Goal: Information Seeking & Learning: Find specific page/section

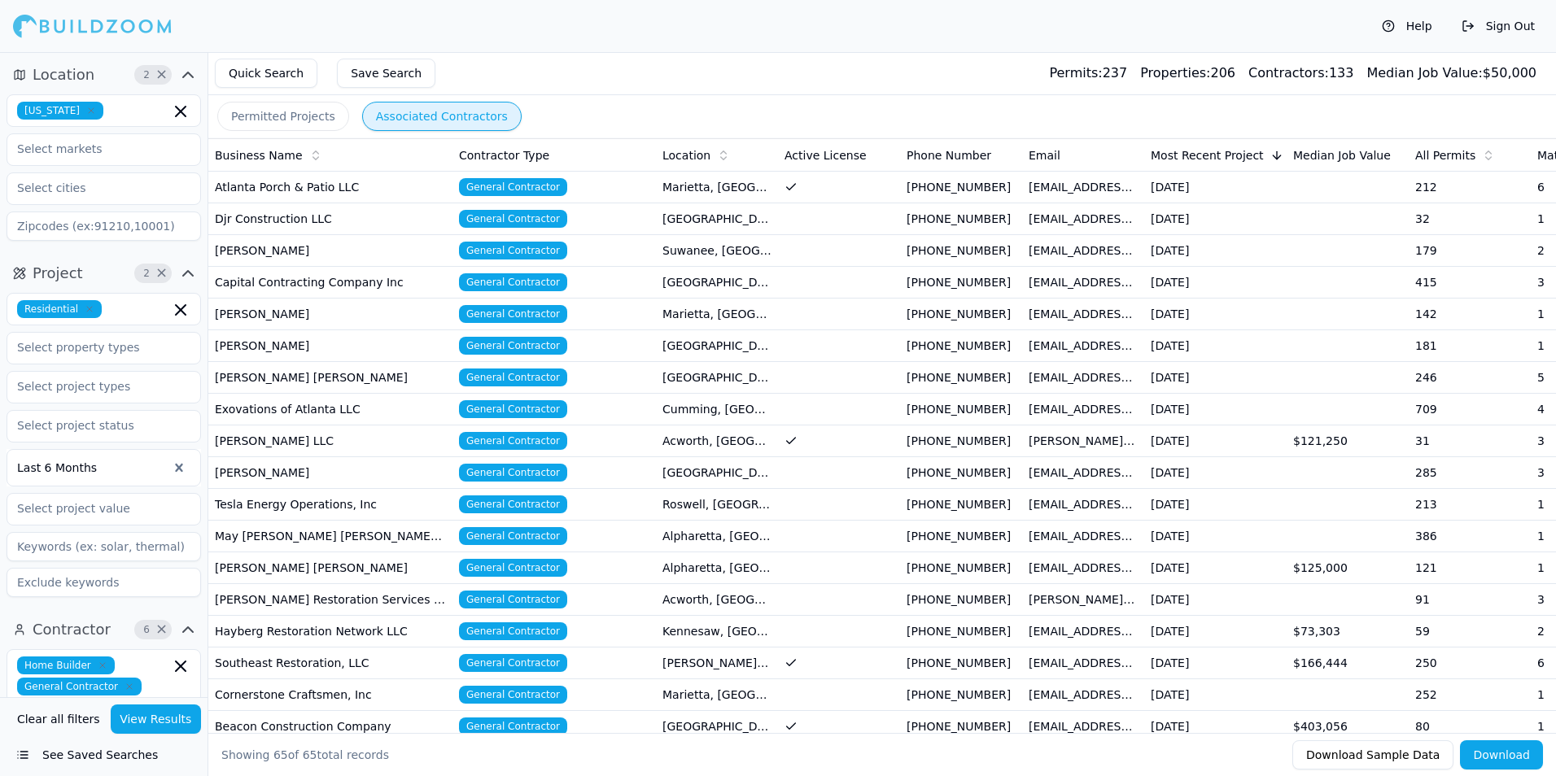
click at [252, 72] on button "Quick Search" at bounding box center [266, 73] width 103 height 29
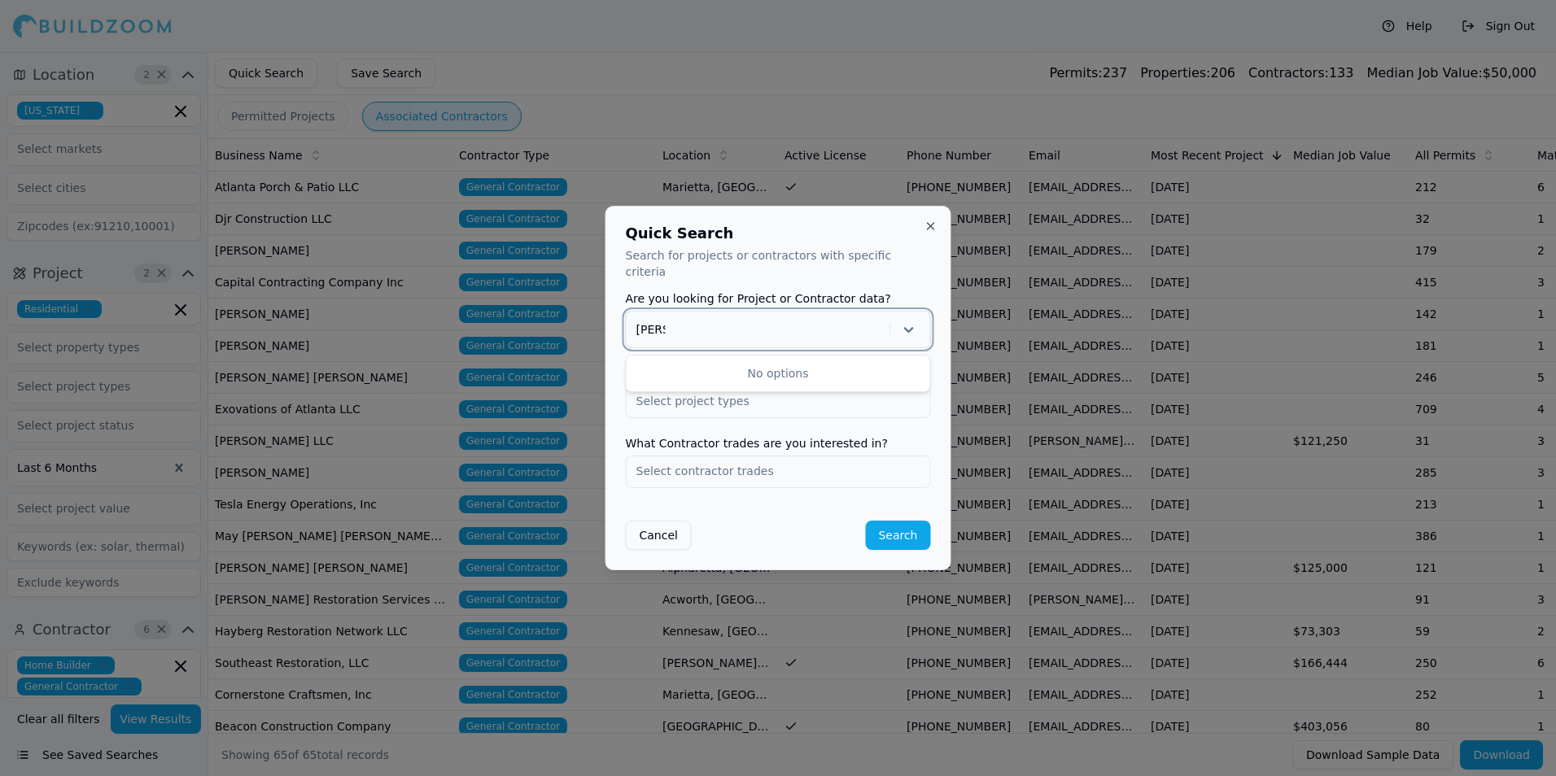
type input "[PERSON_NAME]"
click at [852, 509] on div "Cancel Search" at bounding box center [778, 529] width 305 height 42
click at [728, 321] on div at bounding box center [759, 329] width 247 height 16
click at [650, 388] on div "Contractor" at bounding box center [779, 398] width 304 height 26
click at [706, 391] on input "text" at bounding box center [779, 401] width 304 height 29
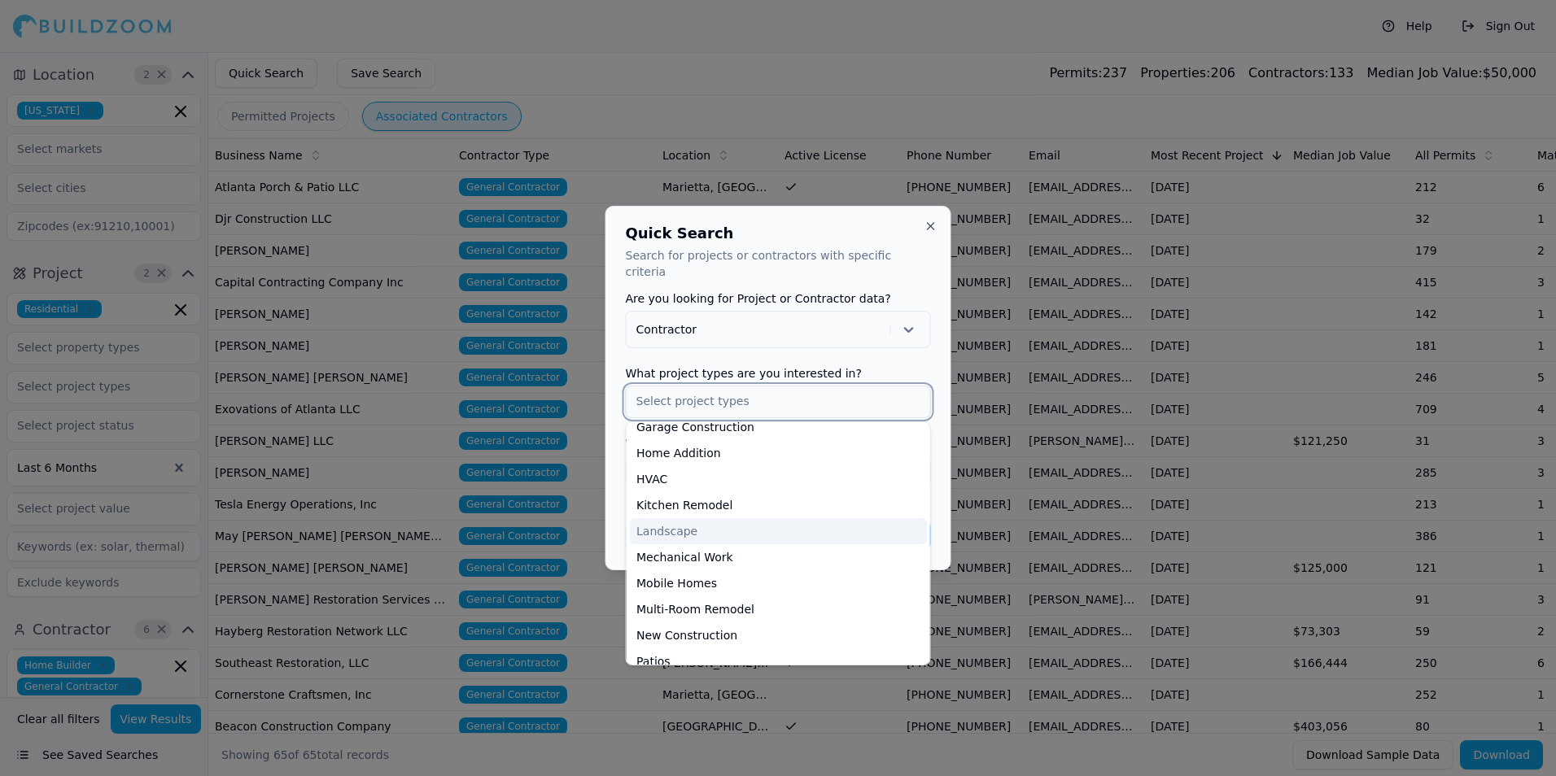
scroll to position [325, 0]
click at [946, 476] on div "Quick Search Search for projects or contractors with specific criteria Are you …" at bounding box center [778, 388] width 346 height 365
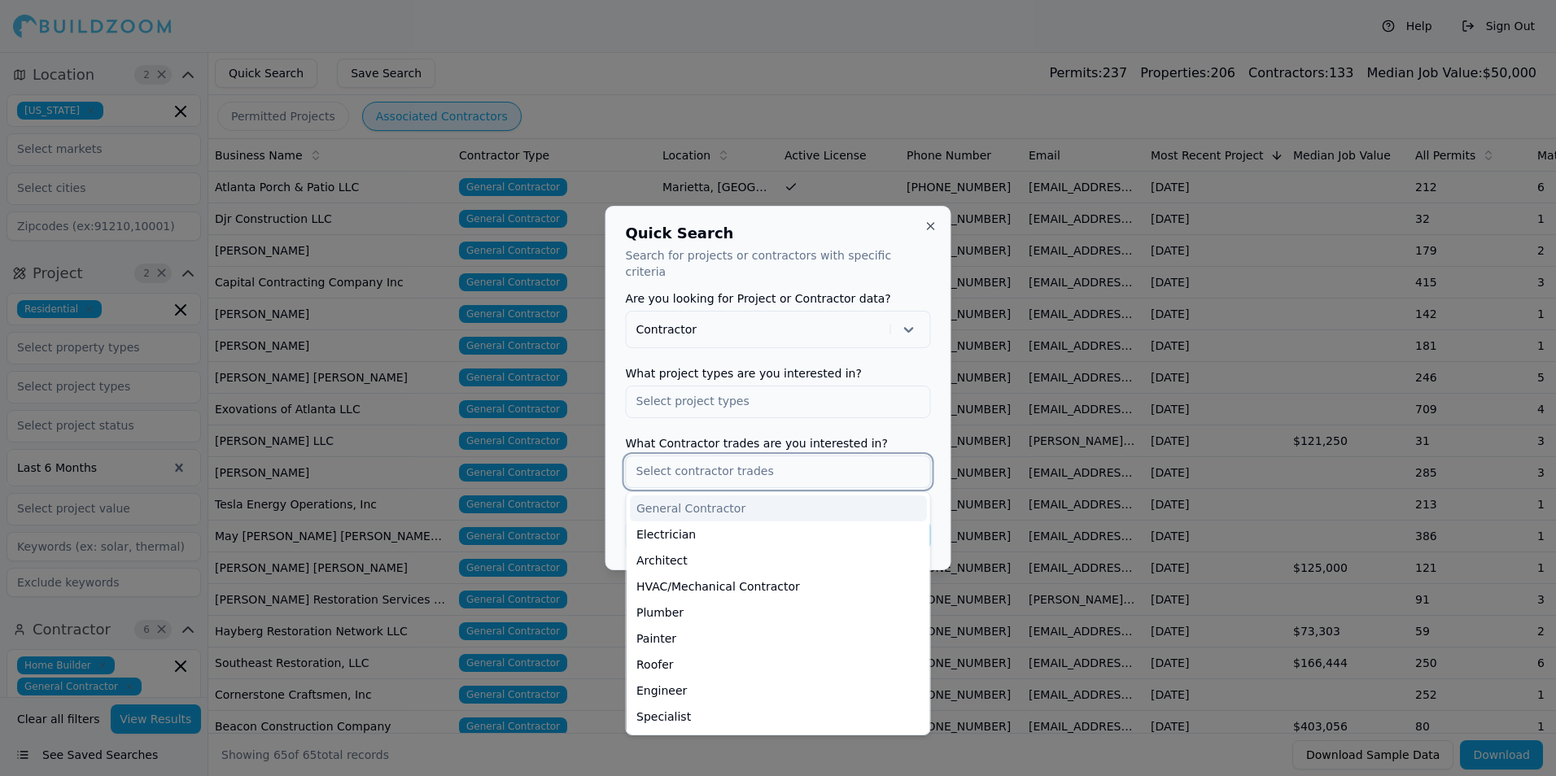
click at [704, 464] on input "text" at bounding box center [779, 470] width 304 height 29
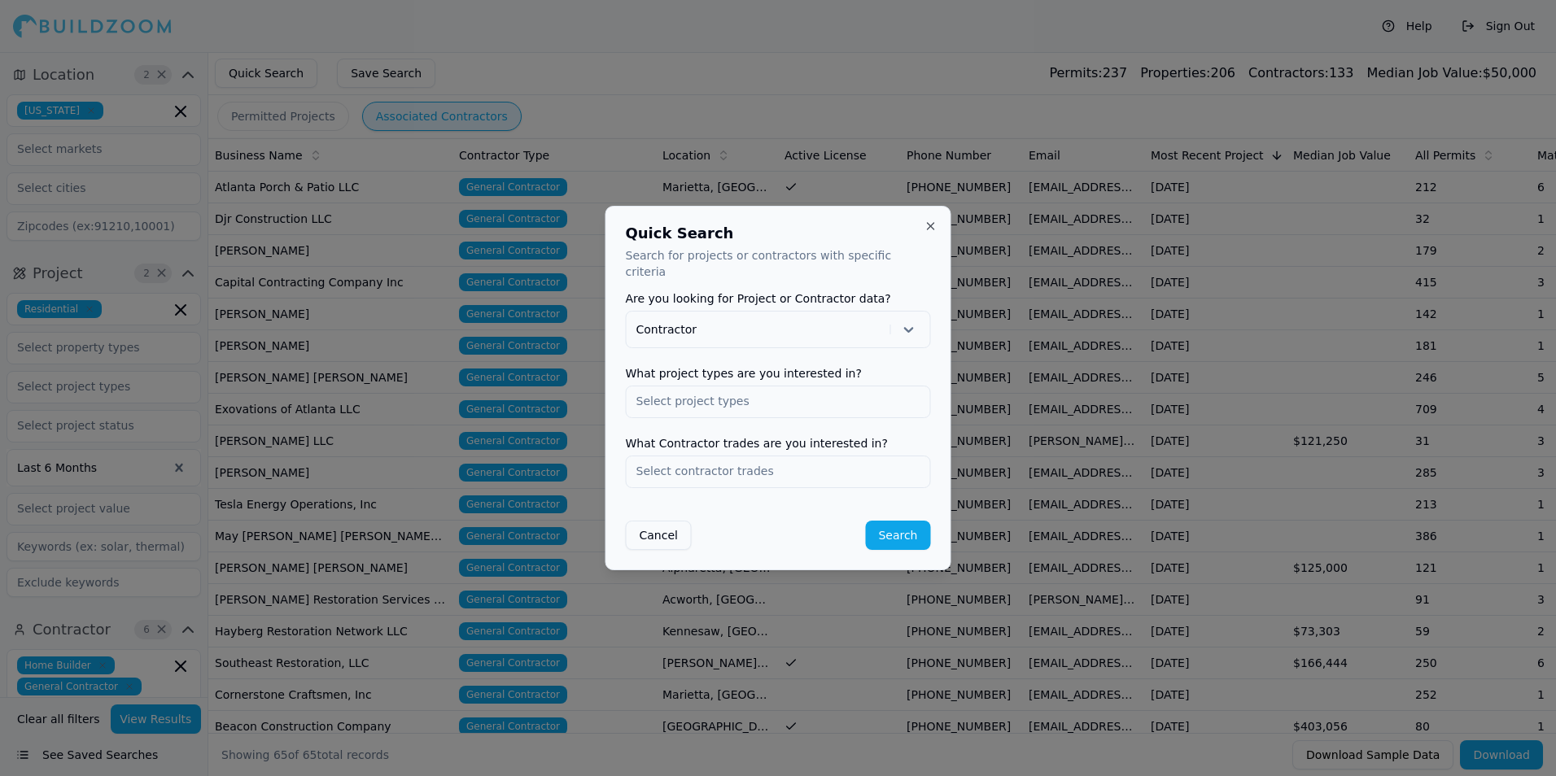
click at [919, 419] on form "Are you looking for Project or Contractor data? Contractor What project types a…" at bounding box center [778, 421] width 305 height 257
click at [661, 524] on button "Cancel" at bounding box center [659, 535] width 66 height 29
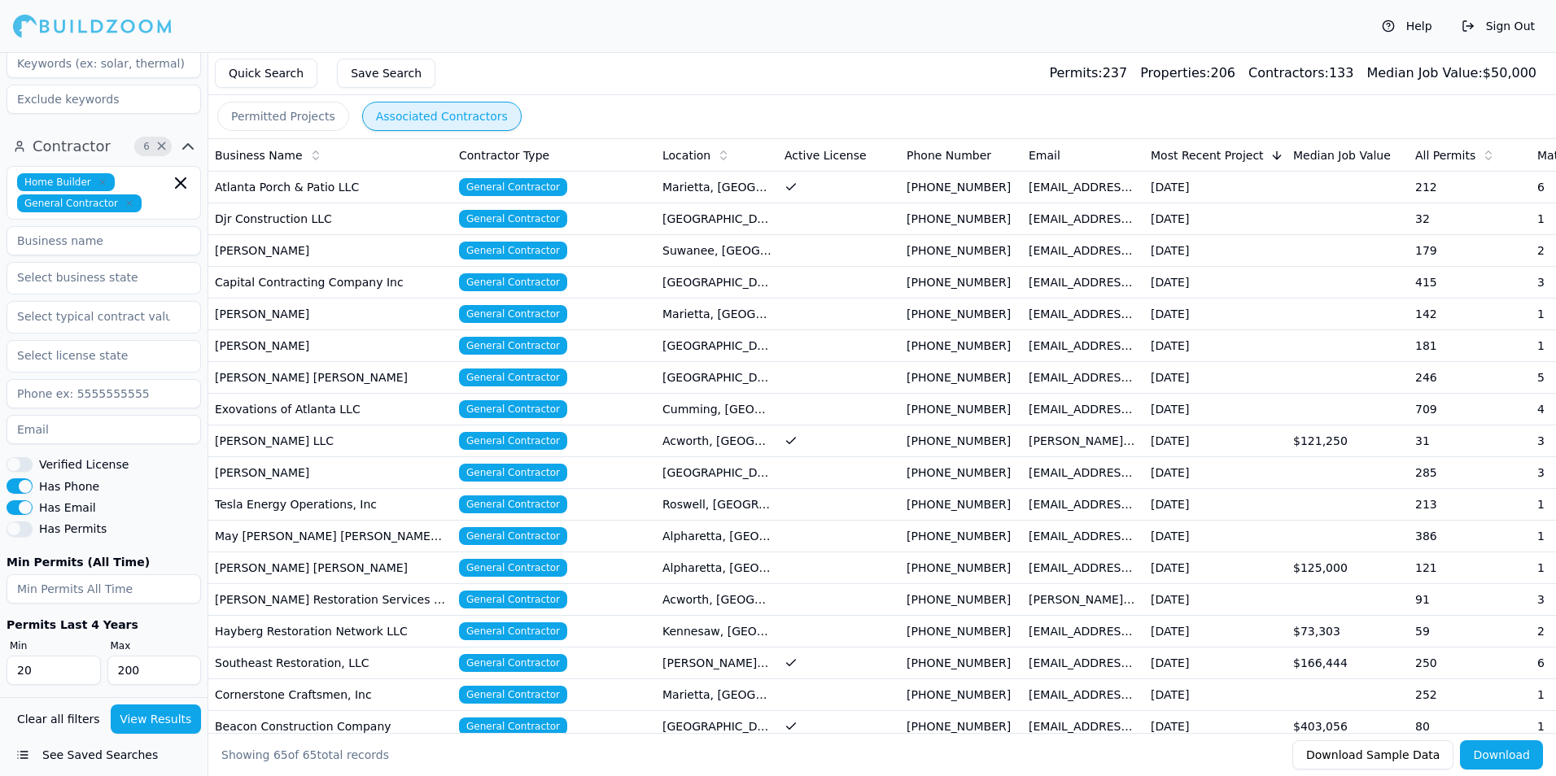
click at [59, 249] on input at bounding box center [104, 240] width 194 height 29
type input "[PERSON_NAME]"
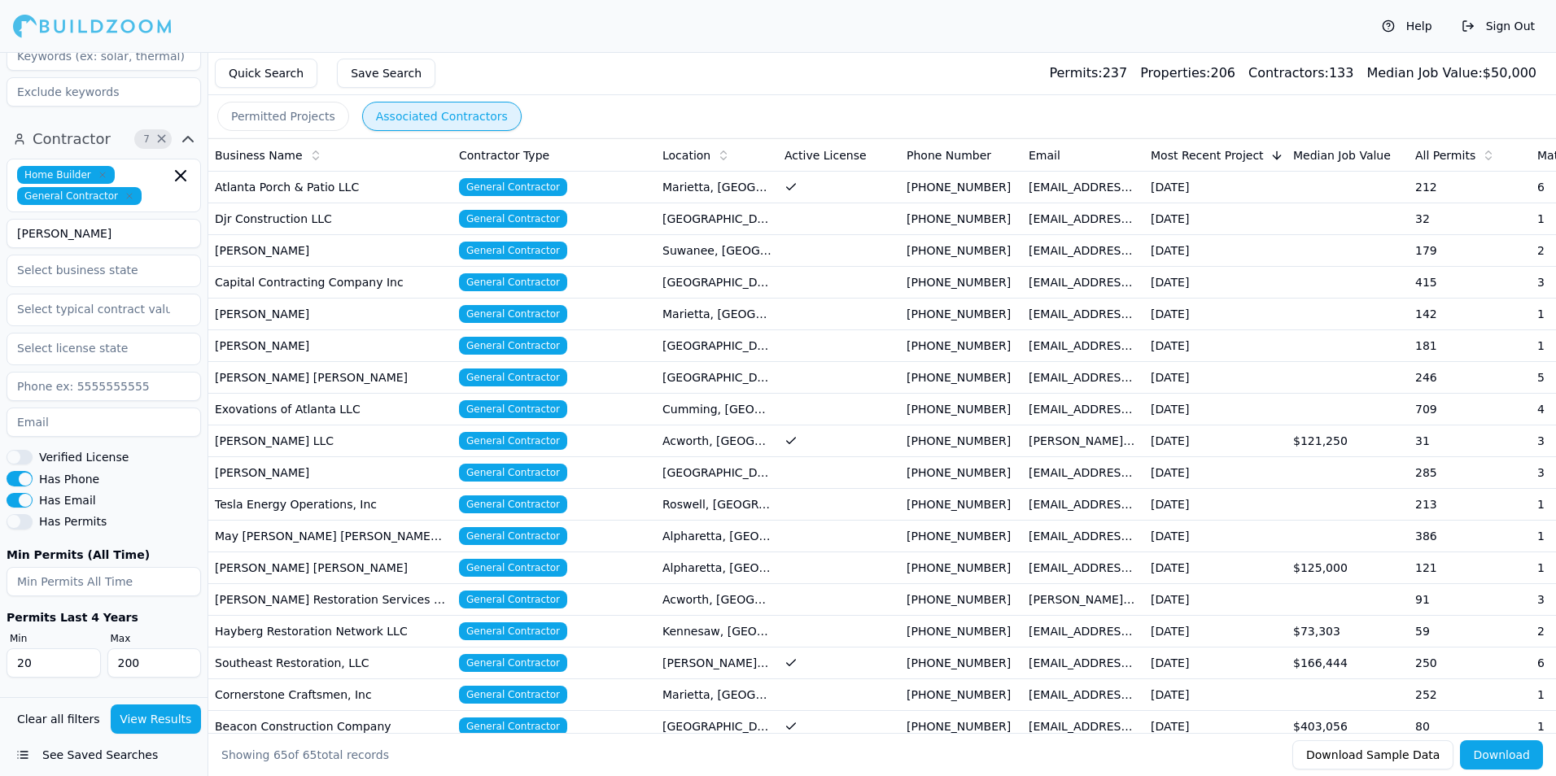
click at [62, 721] on button "Clear all filters" at bounding box center [58, 719] width 91 height 29
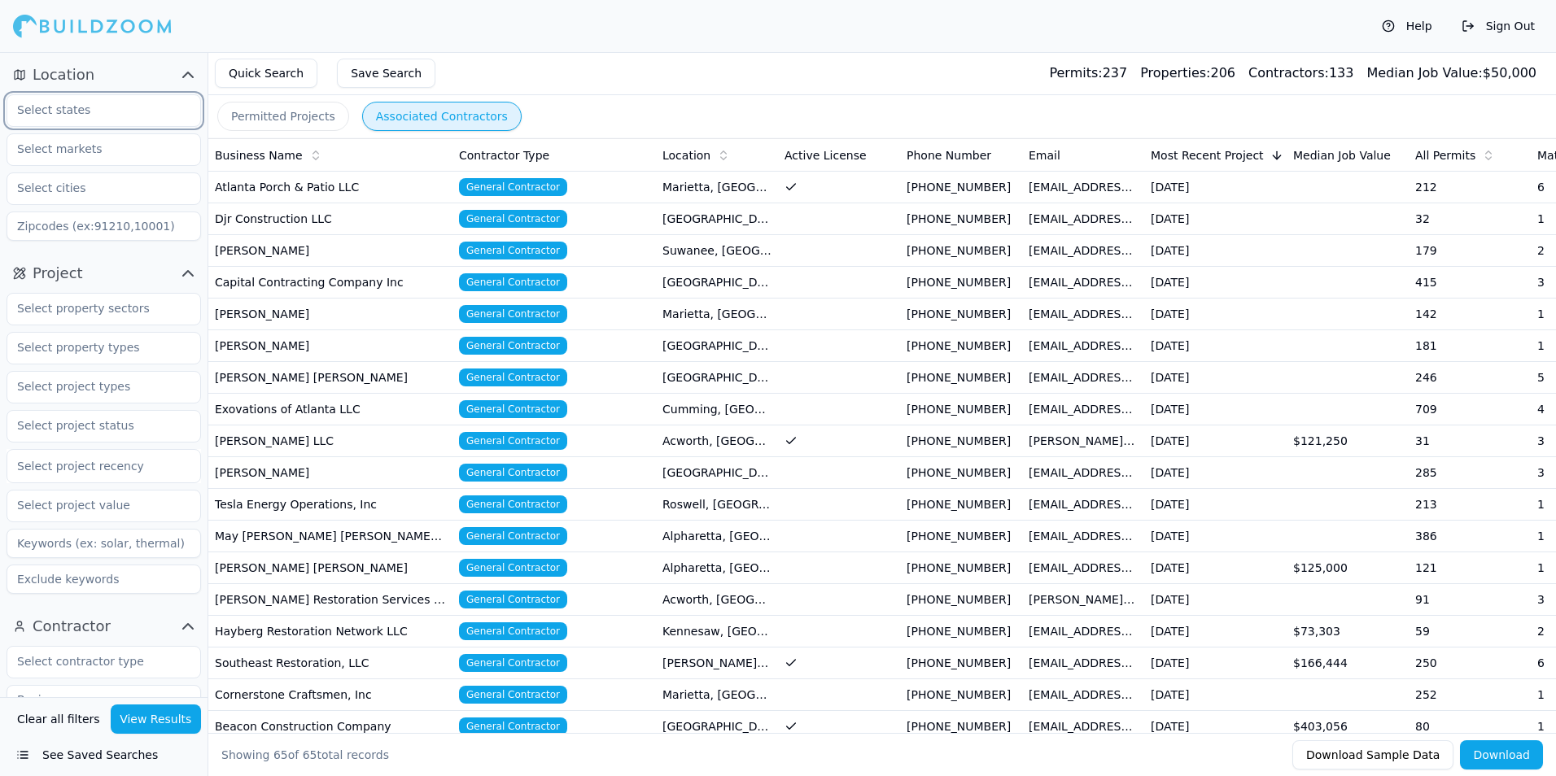
click at [149, 114] on input "text" at bounding box center [93, 109] width 173 height 29
click at [50, 149] on div "[US_STATE]" at bounding box center [104, 147] width 186 height 26
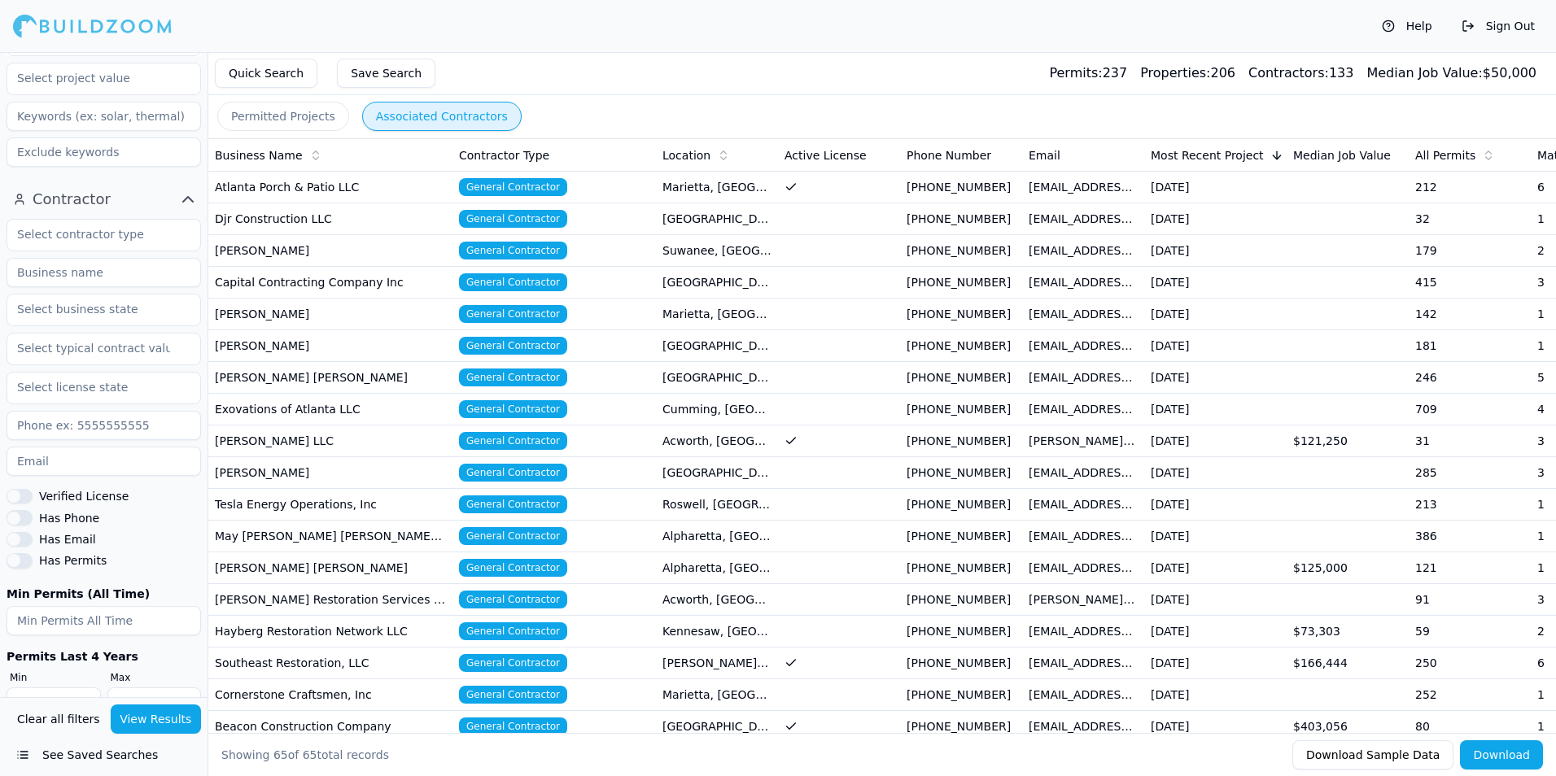
scroll to position [466, 0]
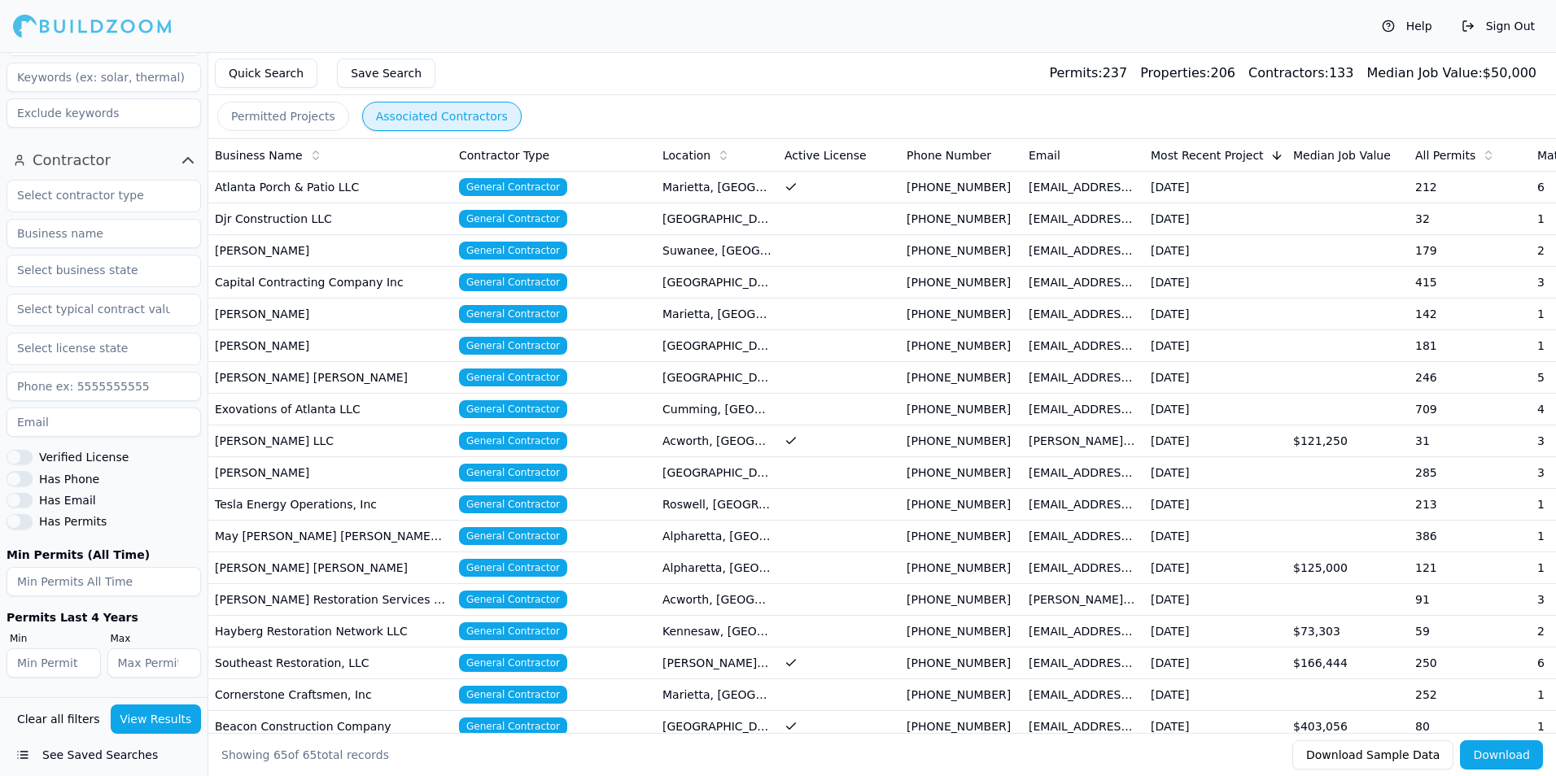
click at [72, 229] on input at bounding box center [104, 233] width 194 height 29
type input "[PERSON_NAME] 2"
click at [161, 722] on button "View Results" at bounding box center [156, 719] width 91 height 29
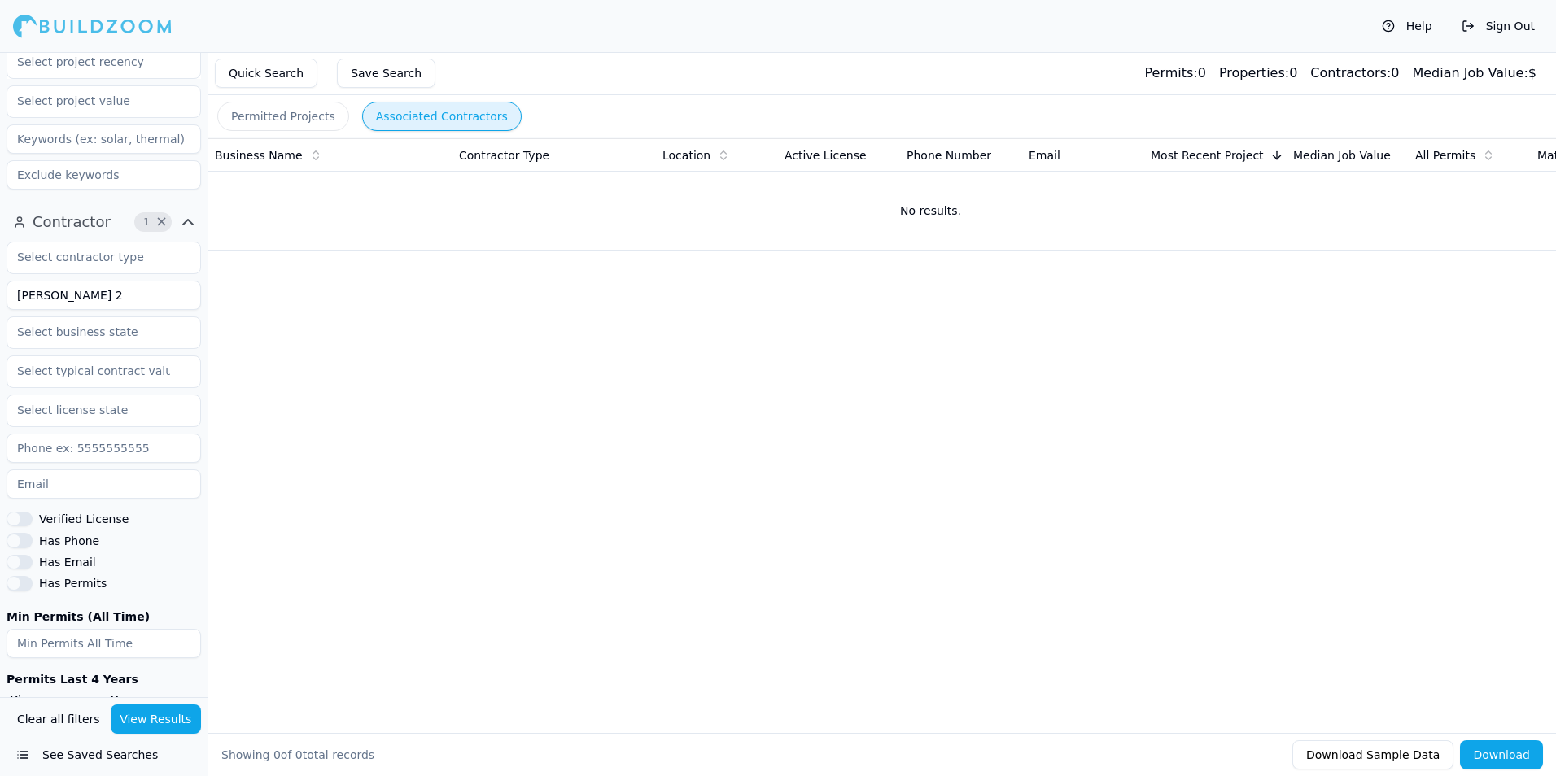
scroll to position [405, 0]
click at [103, 296] on input "[PERSON_NAME] 2" at bounding box center [104, 294] width 194 height 29
click at [1492, 26] on button "Sign Out" at bounding box center [1498, 26] width 90 height 26
